Goal: Information Seeking & Learning: Learn about a topic

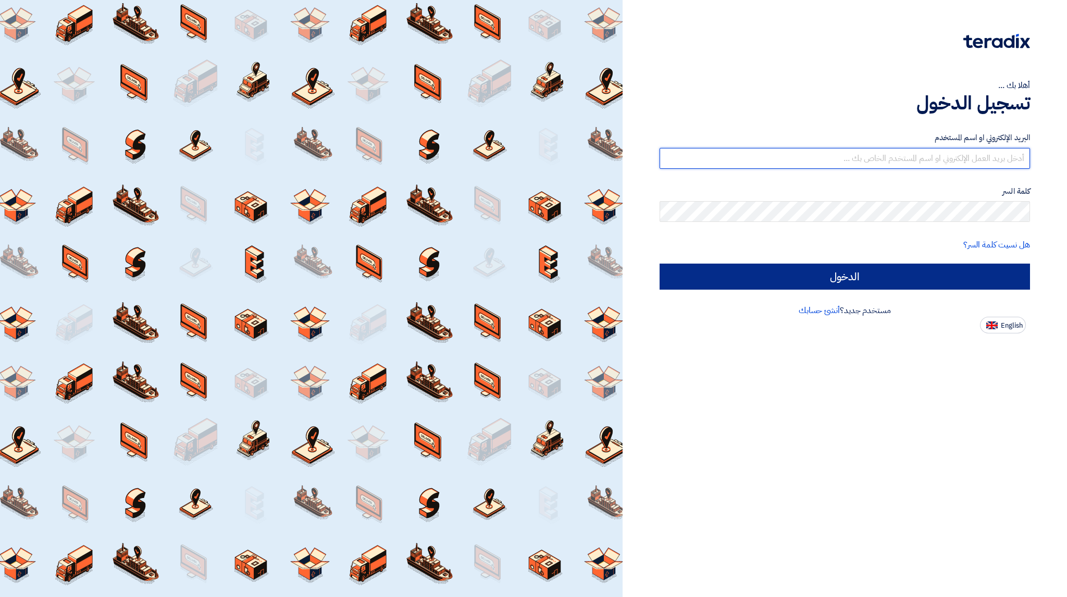
type input "[EMAIL_ADDRESS][DOMAIN_NAME]"
click at [829, 276] on input "الدخول" at bounding box center [844, 277] width 370 height 26
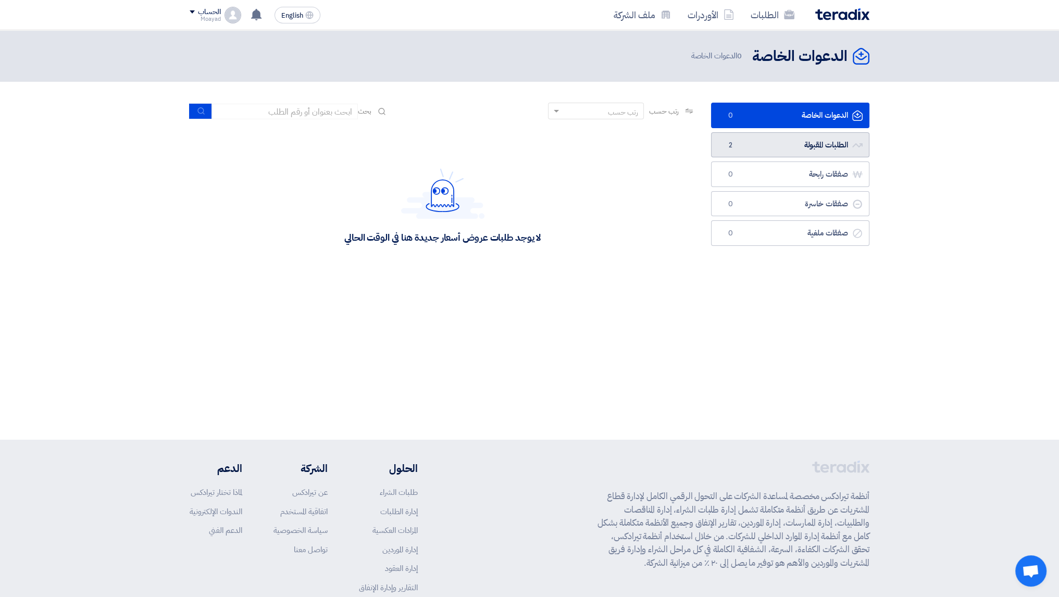
click at [804, 147] on link "الطلبات المقبولة الطلبات المقبولة 2" at bounding box center [790, 145] width 158 height 26
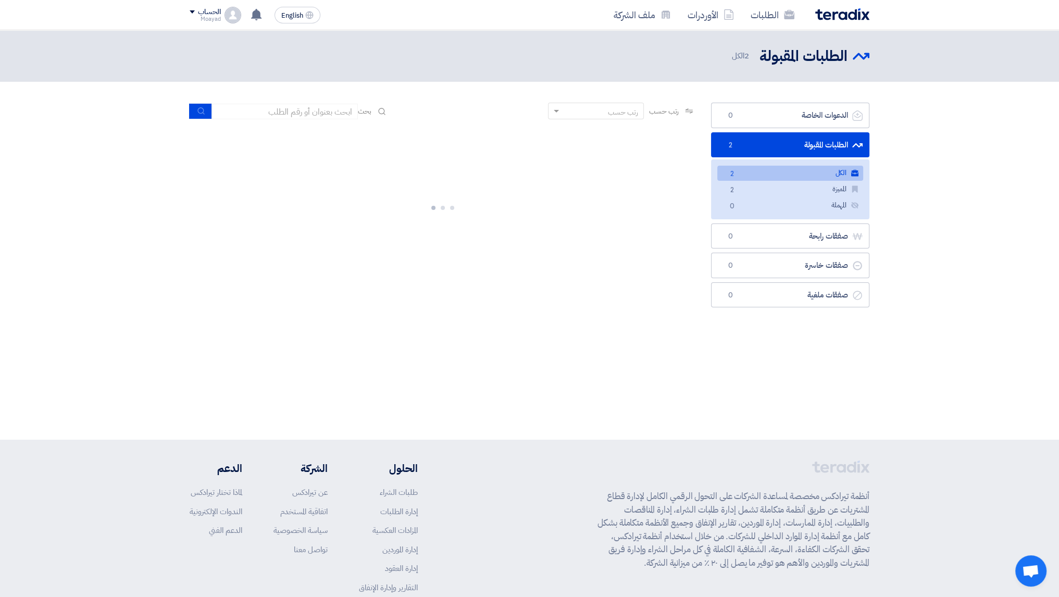
click at [740, 163] on ul "الكل الكل 2 المميزة المميزة 2 المهملة المهملة 0" at bounding box center [790, 188] width 158 height 59
click at [744, 169] on link "الكل الكل 2" at bounding box center [790, 173] width 146 height 15
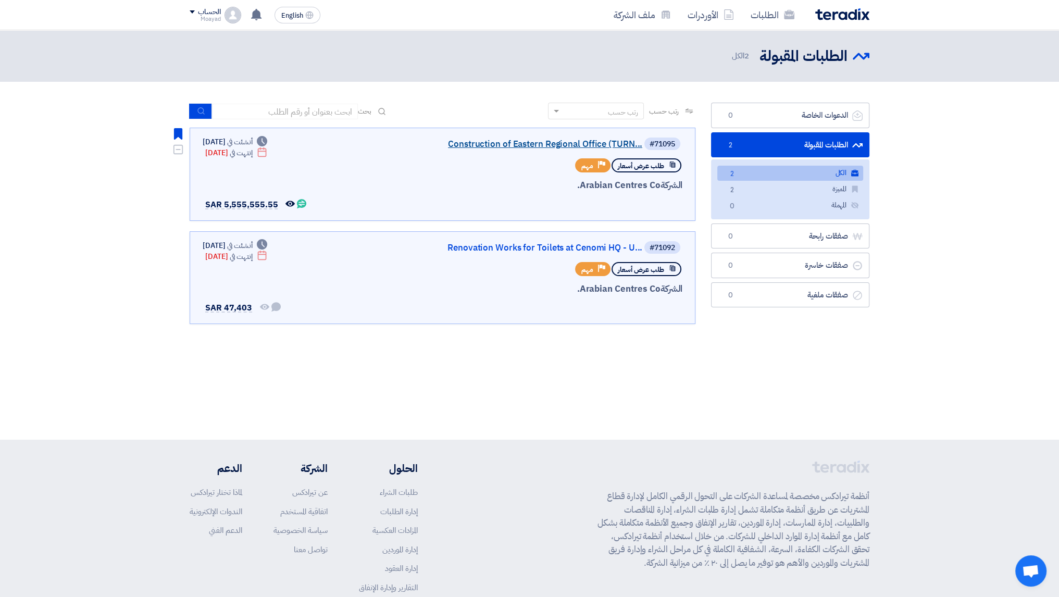
click at [511, 148] on link "Construction of Eastern Regional Office (TURN..." at bounding box center [538, 144] width 208 height 9
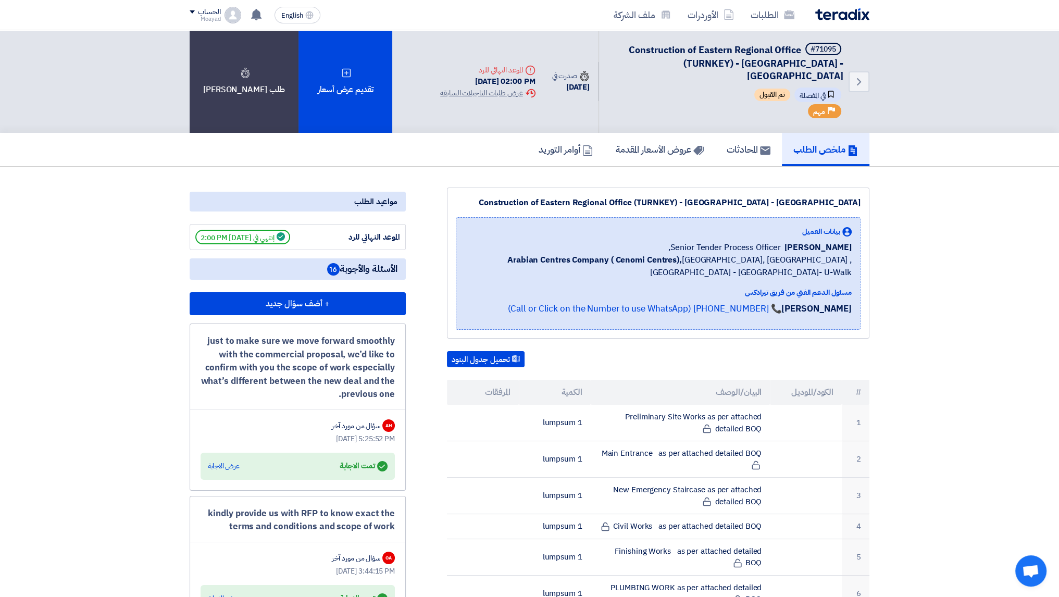
click at [582, 145] on icon at bounding box center [587, 150] width 10 height 10
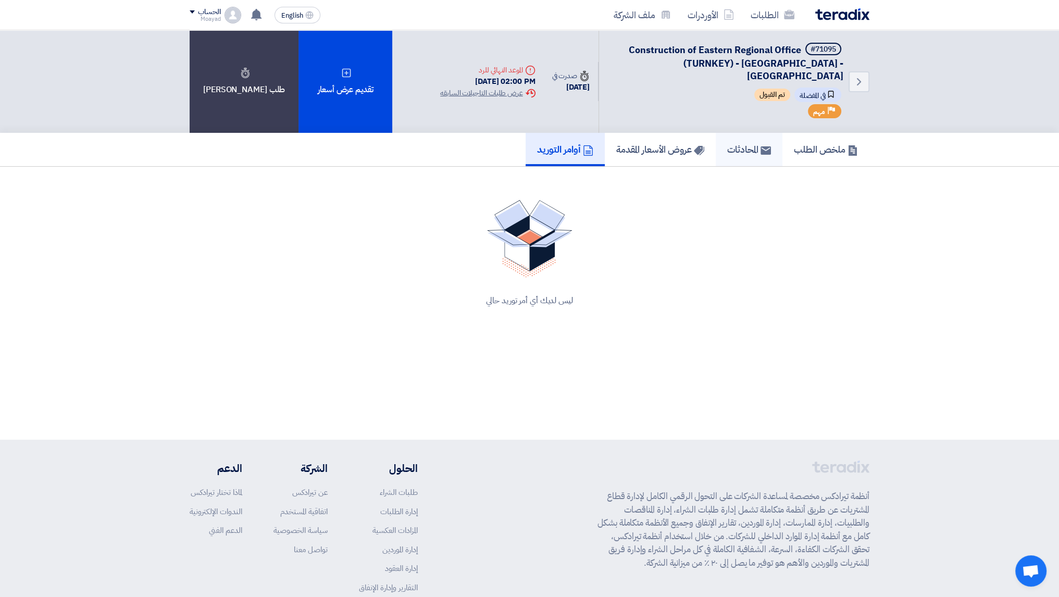
click at [742, 143] on h5 "المحادثات" at bounding box center [749, 149] width 44 height 12
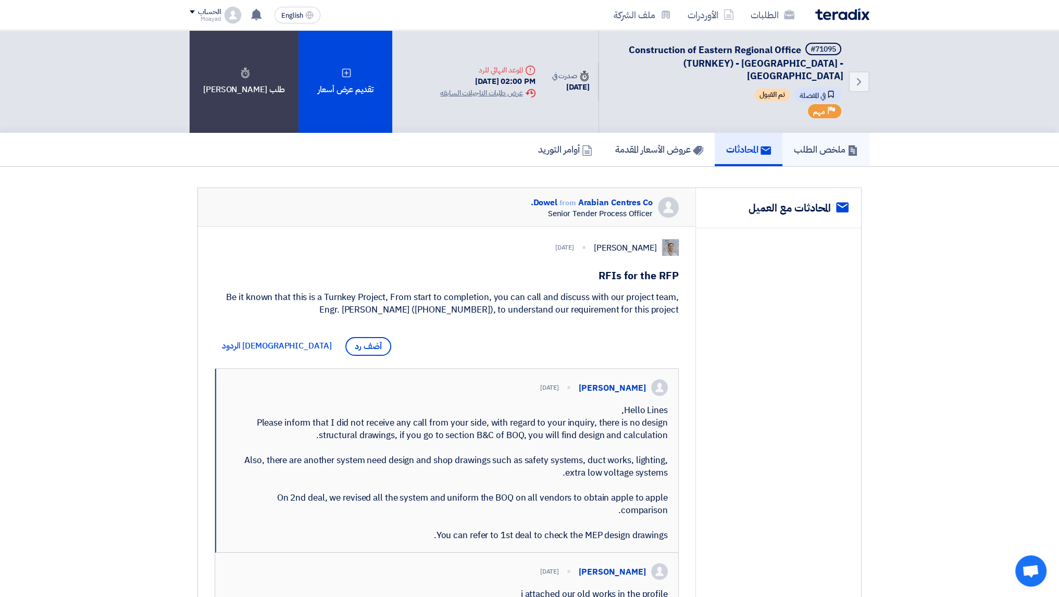
click at [833, 143] on h5 "ملخص الطلب" at bounding box center [826, 149] width 64 height 12
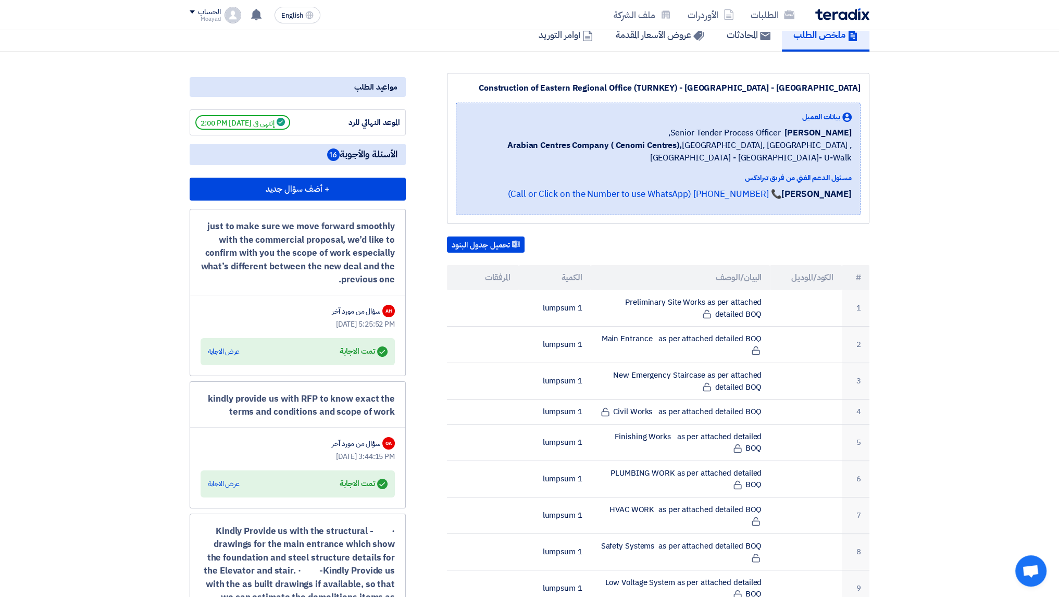
scroll to position [52, 0]
